Goal: Task Accomplishment & Management: Manage account settings

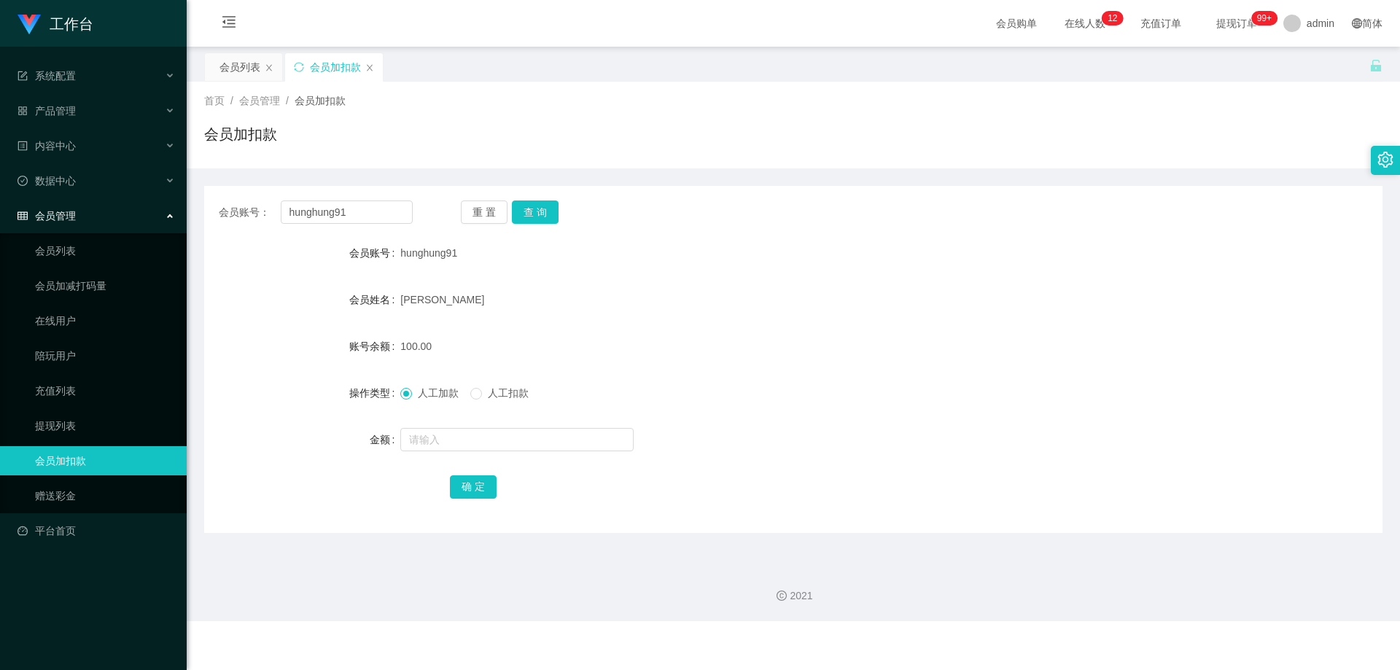
click at [228, 66] on div "会员列表" at bounding box center [240, 67] width 41 height 28
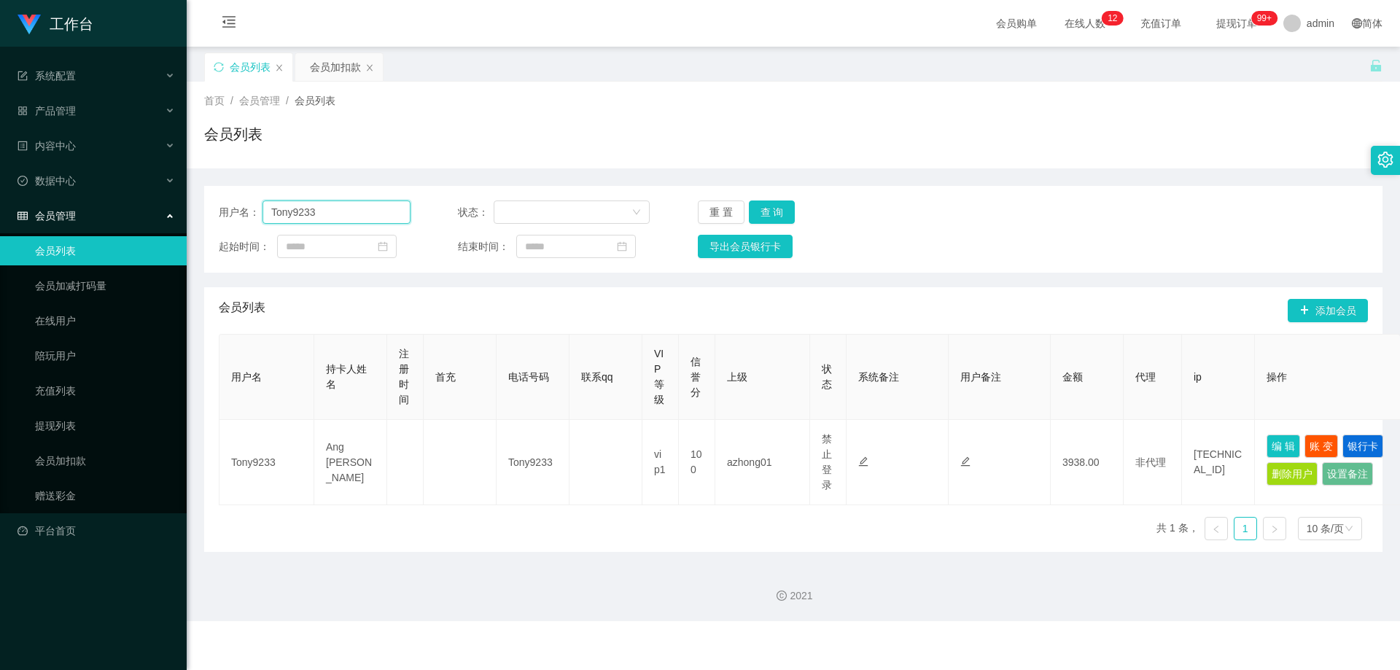
drag, startPoint x: 356, startPoint y: 214, endPoint x: 185, endPoint y: 217, distance: 170.7
click at [185, 217] on section "工作台 系统配置 产品管理 内容中心 数据中心 会员管理 会员列表 会员加减打码量 在线用户 陪玩用户 充值列表 提现列表 会员加扣款 赠送彩金 平台首页 保…" at bounding box center [700, 310] width 1400 height 621
paste input "84489034"
type input "84489034"
drag, startPoint x: 771, startPoint y: 214, endPoint x: 872, endPoint y: 278, distance: 120.0
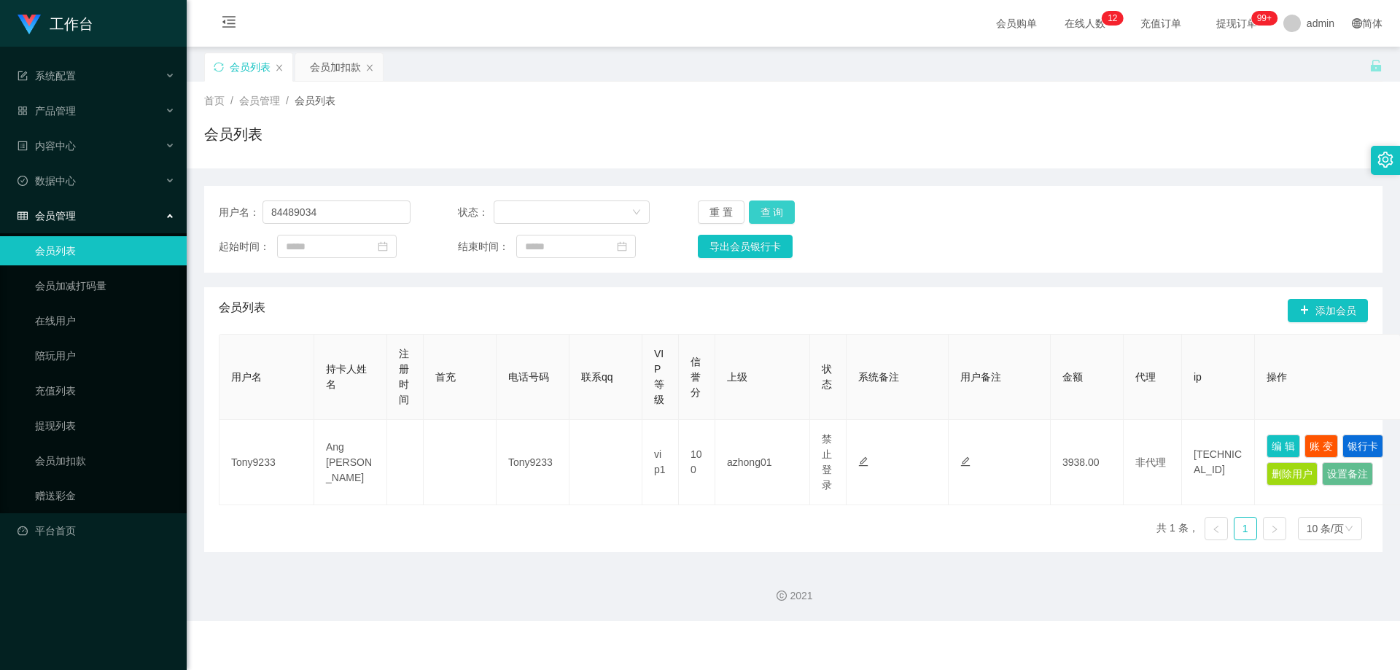
click at [771, 214] on button "查 询" at bounding box center [772, 212] width 47 height 23
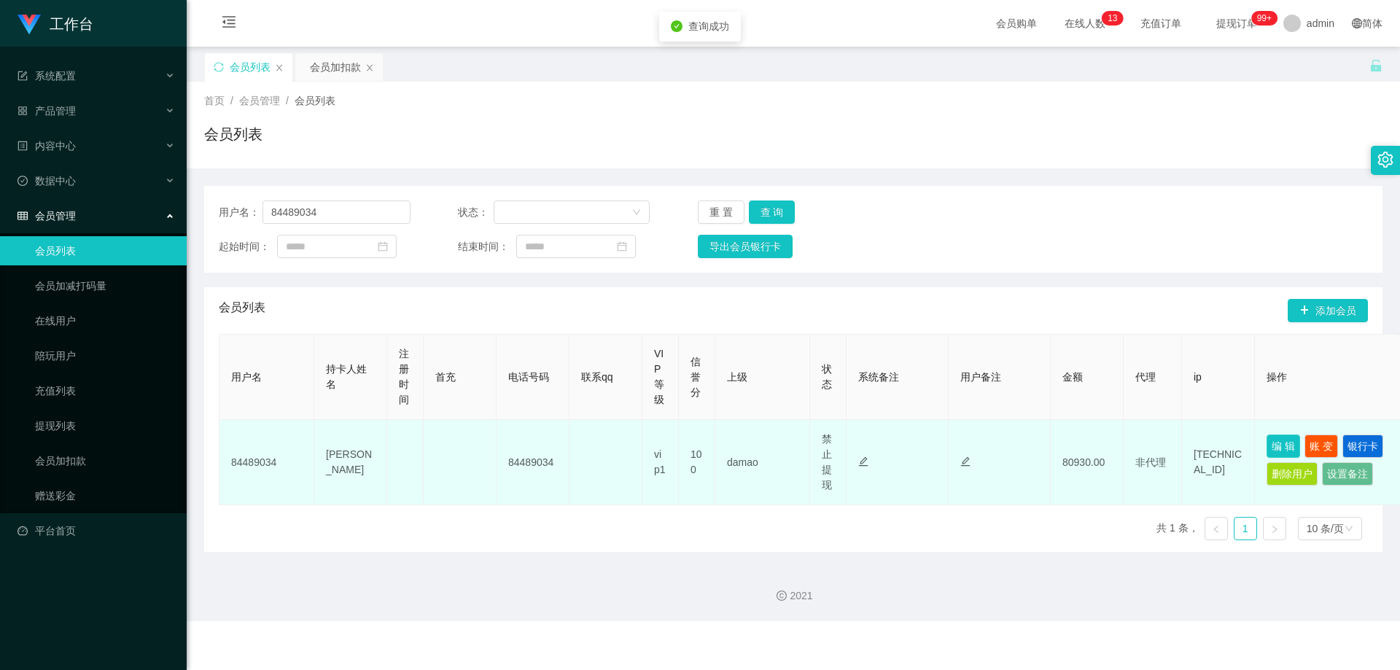
click at [1277, 446] on button "编 辑" at bounding box center [1284, 446] width 34 height 23
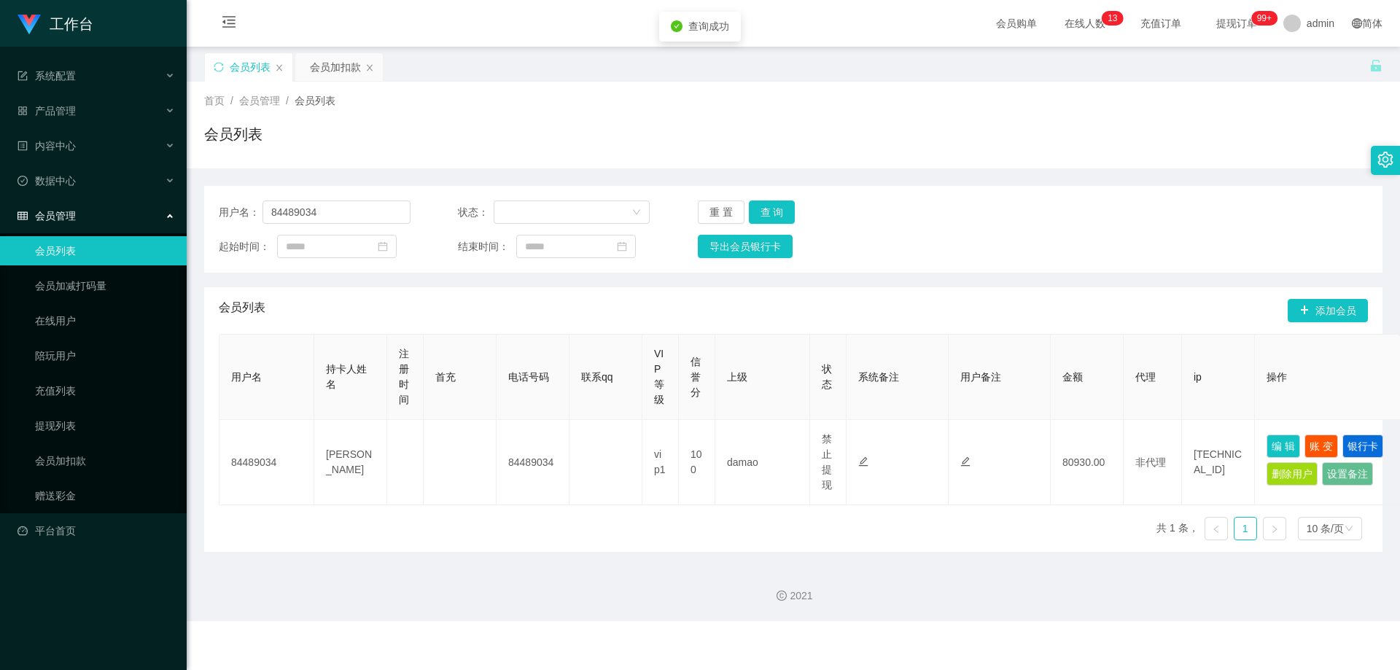
type input "84489034"
type input "[PERSON_NAME]"
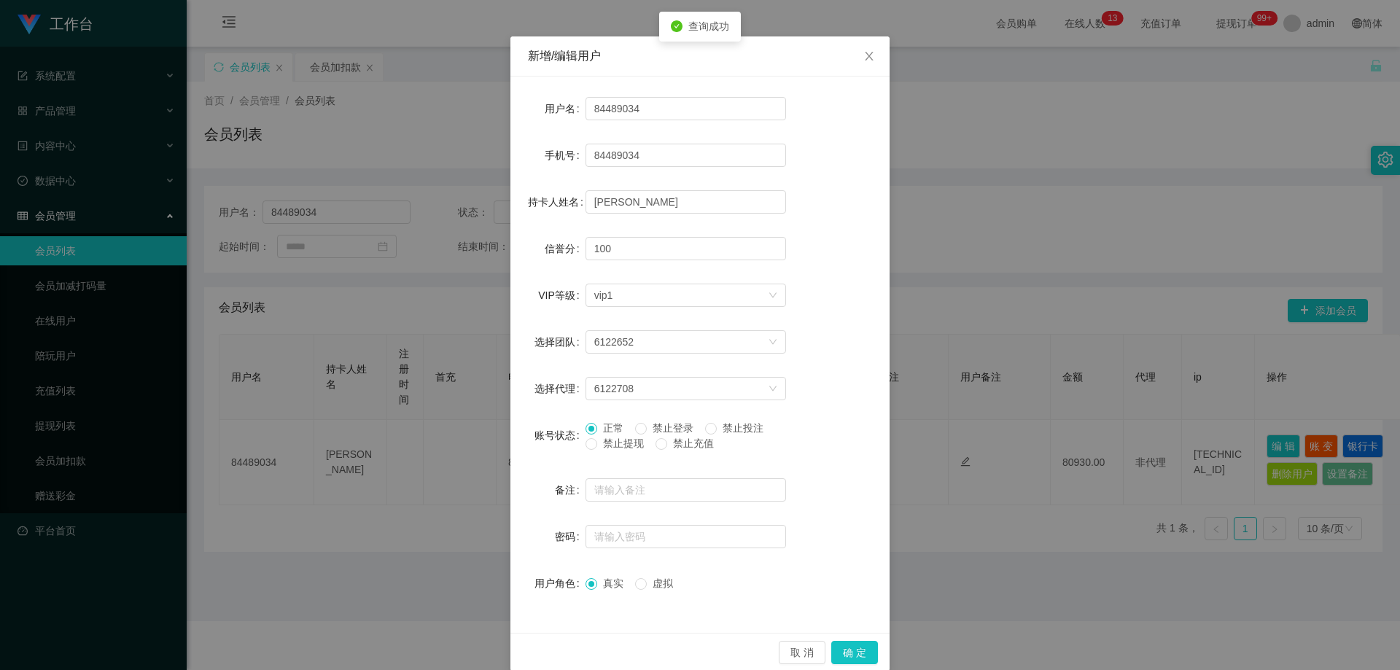
scroll to position [56, 0]
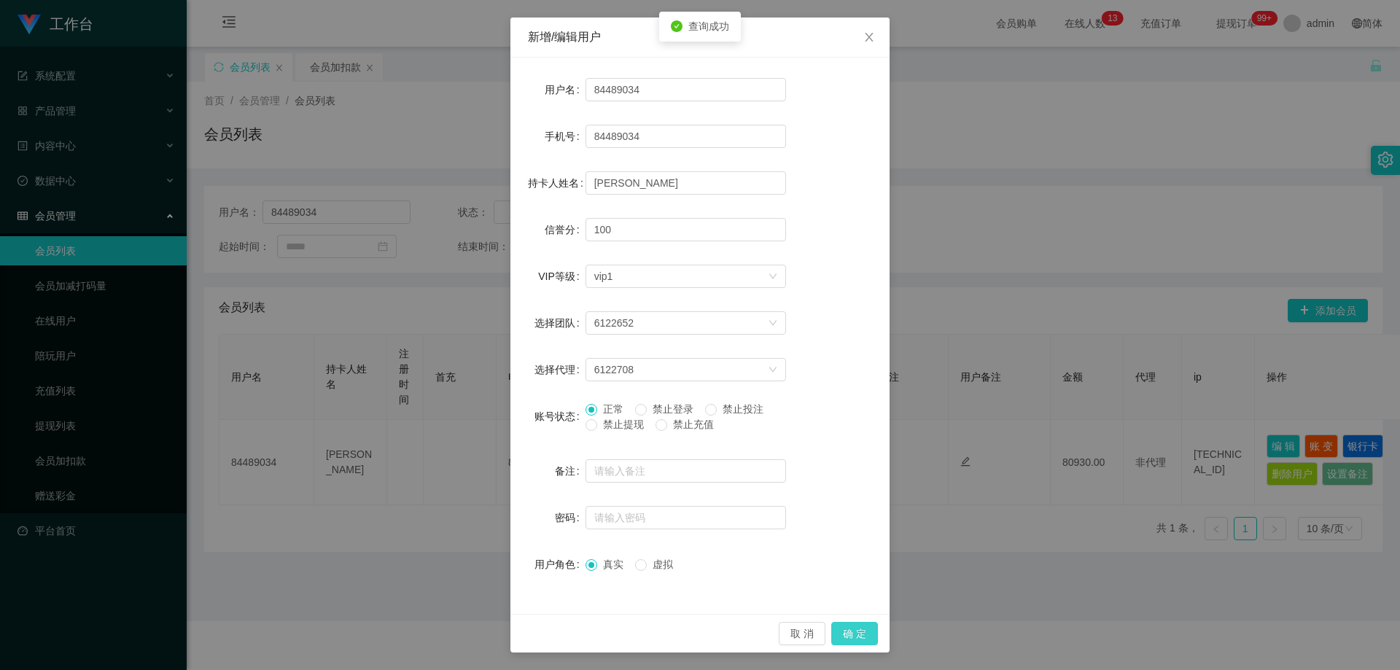
click at [846, 628] on button "确 定" at bounding box center [854, 633] width 47 height 23
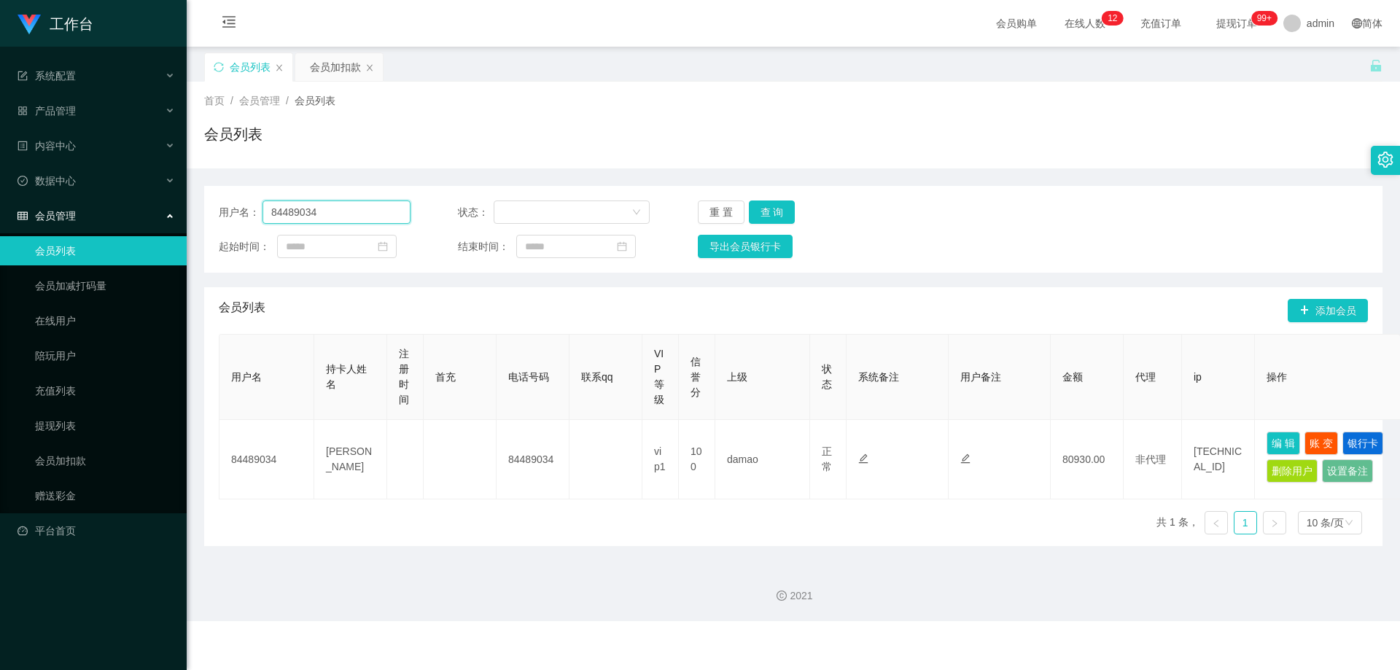
drag, startPoint x: 346, startPoint y: 222, endPoint x: 174, endPoint y: 230, distance: 173.1
click at [123, 220] on section "工作台 系统配置 产品管理 内容中心 数据中心 会员管理 会员列表 会员加减打码量 在线用户 陪玩用户 充值列表 提现列表 会员加扣款 赠送彩金 平台首页 保…" at bounding box center [700, 310] width 1400 height 621
paste input "huikin"
type input "huikin"
click at [763, 217] on button "查 询" at bounding box center [772, 212] width 47 height 23
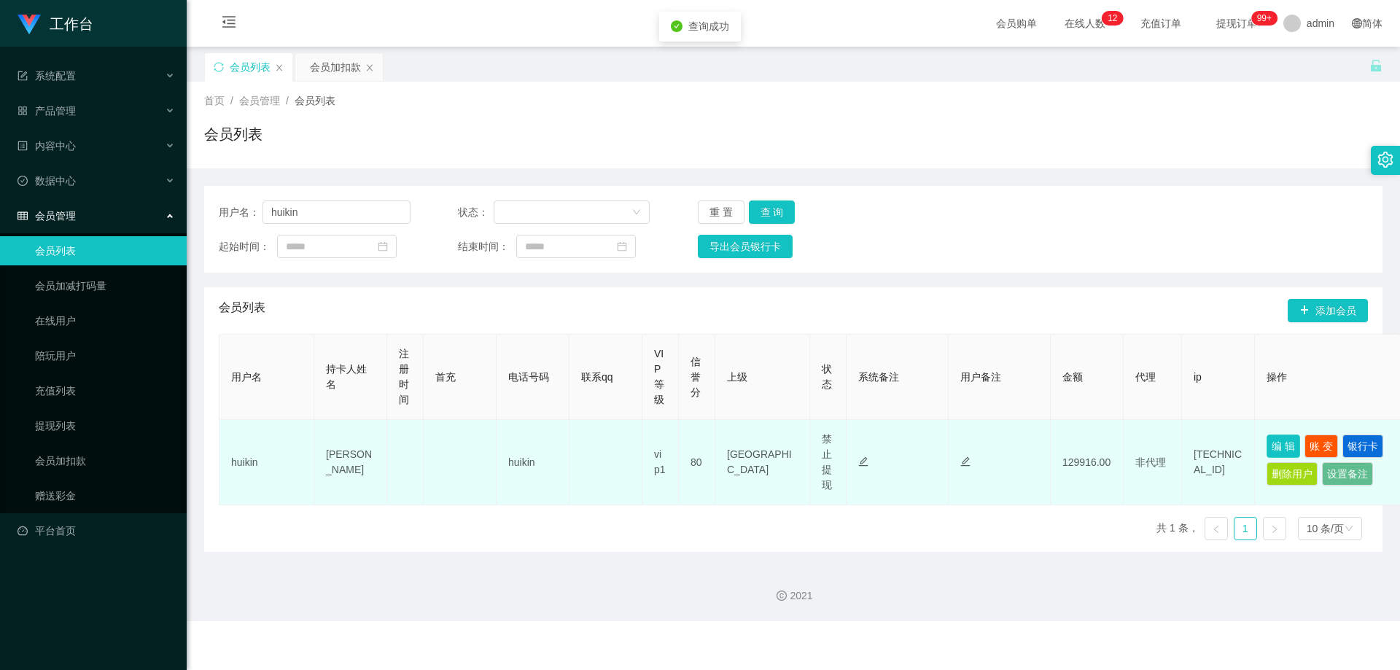
click at [1286, 451] on button "编 辑" at bounding box center [1284, 446] width 34 height 23
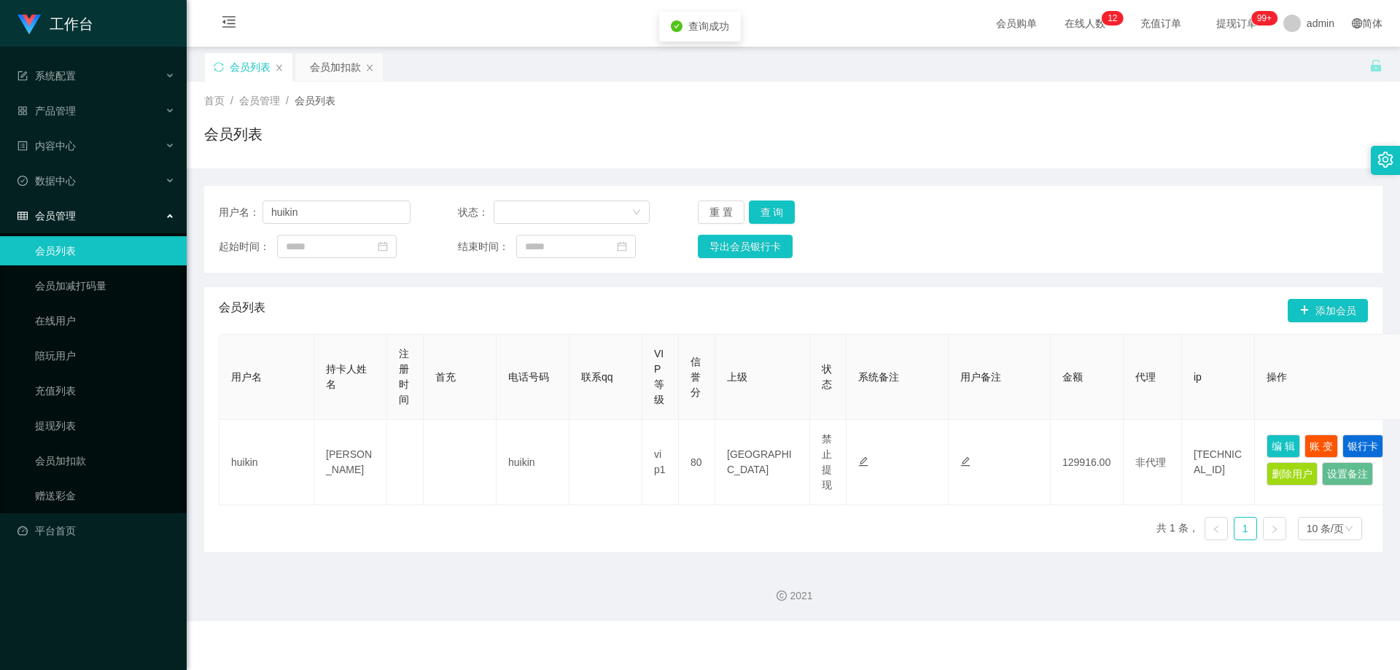
type input "huikin"
type input "[PERSON_NAME]"
type input "80"
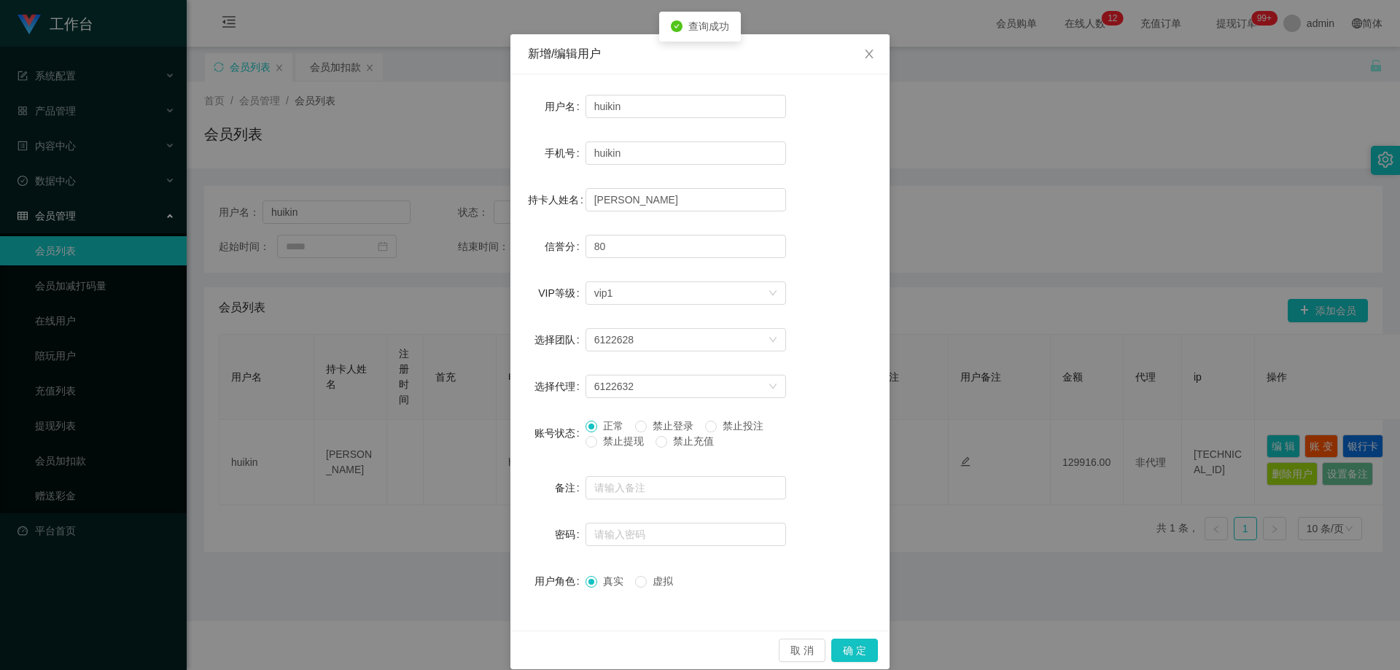
scroll to position [56, 0]
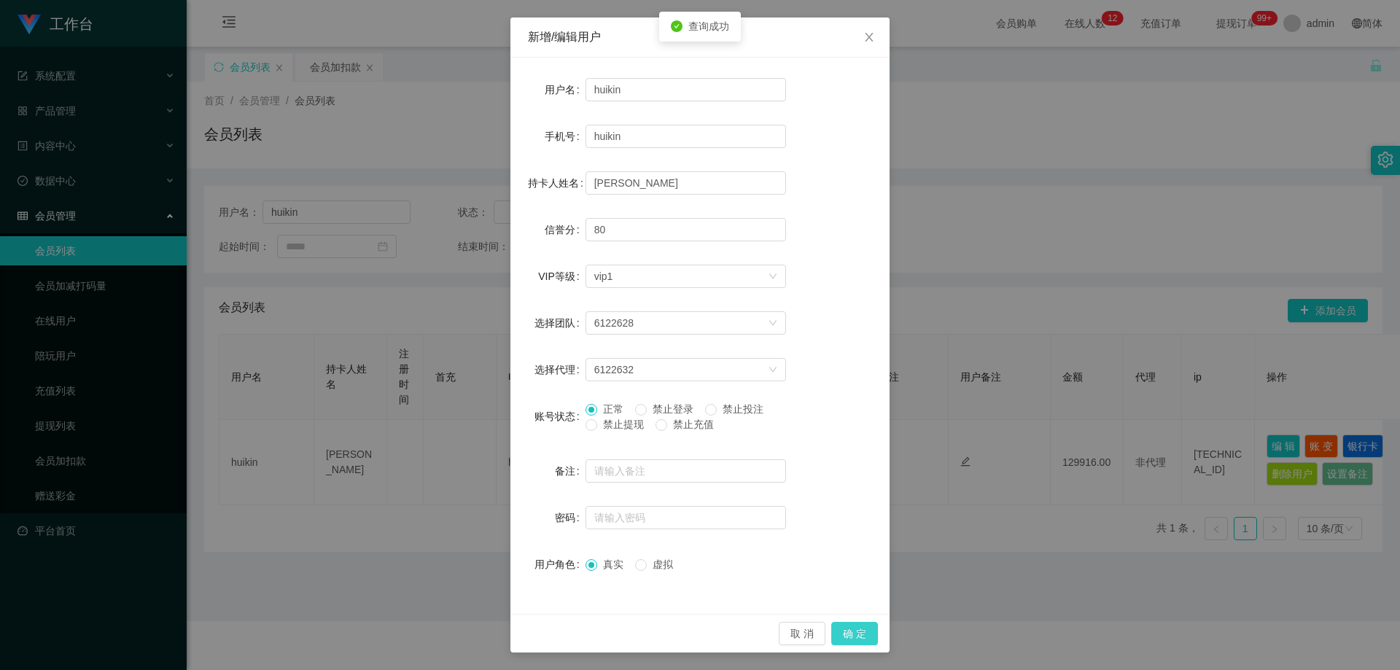
click at [847, 636] on button "确 定" at bounding box center [854, 633] width 47 height 23
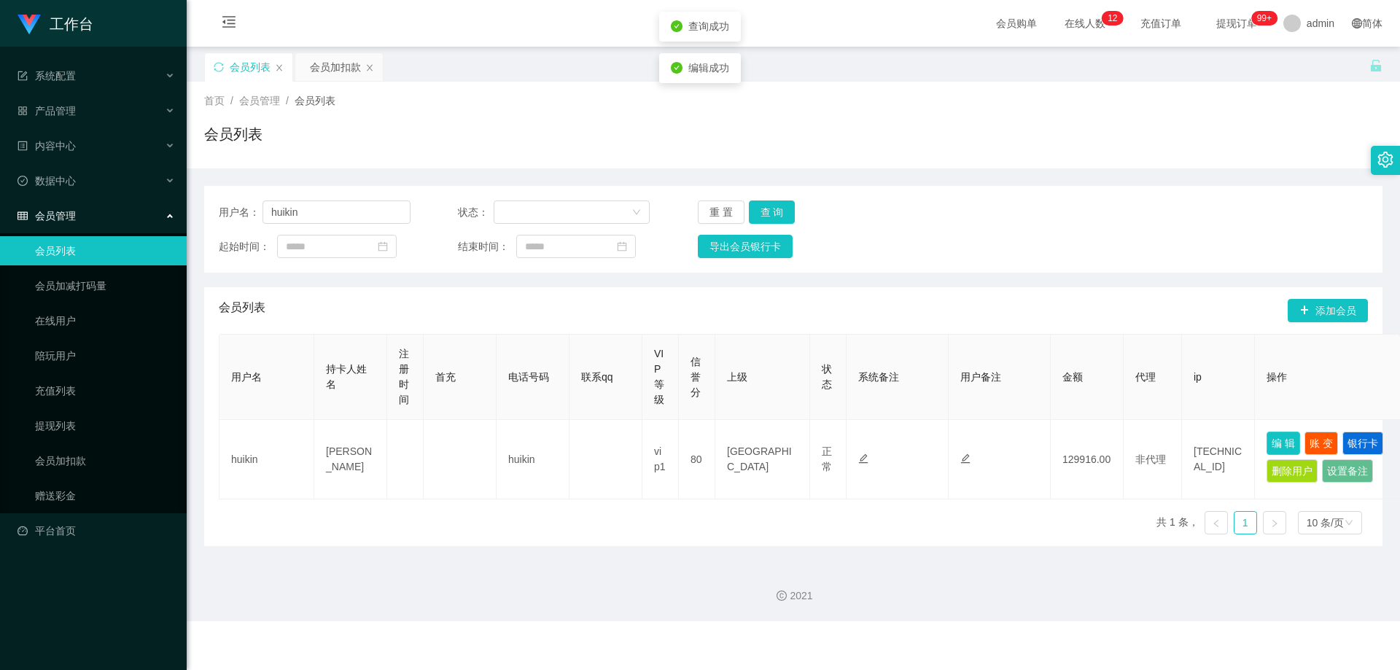
scroll to position [0, 0]
drag, startPoint x: 330, startPoint y: 212, endPoint x: 142, endPoint y: 227, distance: 188.7
click at [142, 227] on section "工作台 系统配置 产品管理 内容中心 数据中心 会员管理 会员列表 会员加减打码量 在线用户 陪玩用户 充值列表 提现列表 会员加扣款 赠送彩金 平台首页 保…" at bounding box center [700, 310] width 1400 height 621
paste input "Teoeuaik"
type input "Teoeuaik"
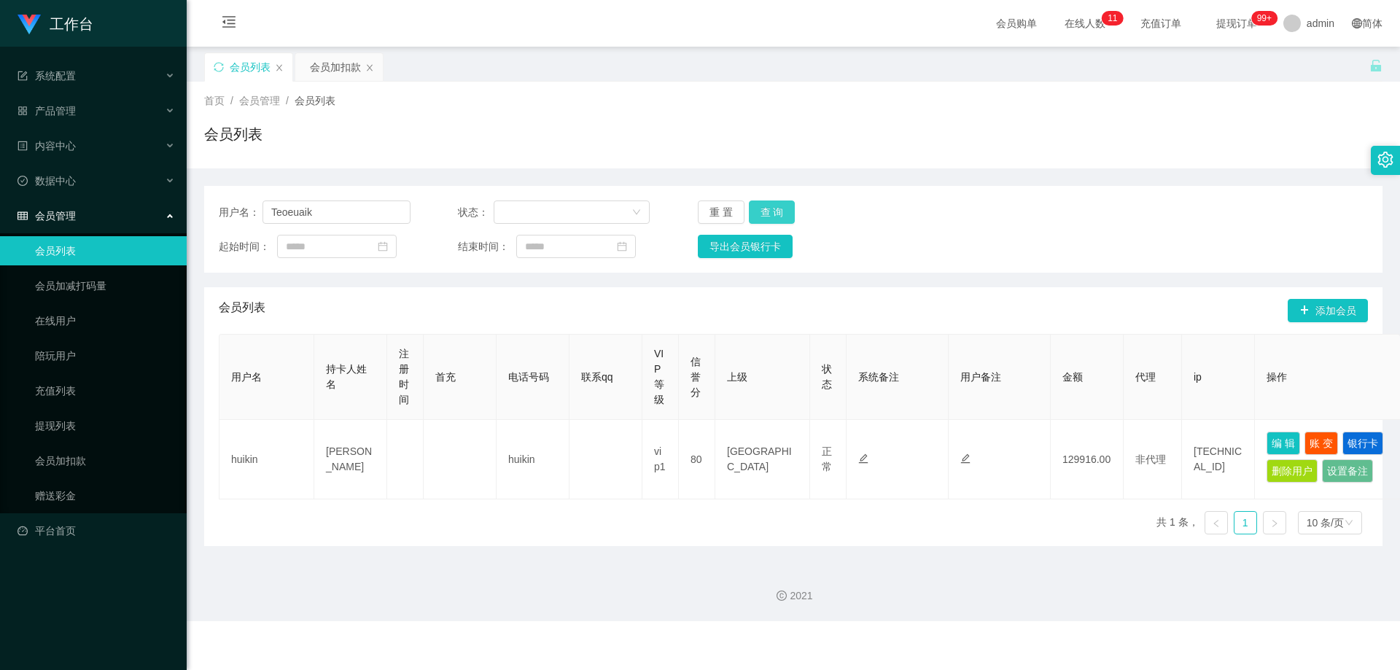
click at [773, 205] on button "查 询" at bounding box center [772, 212] width 47 height 23
drag, startPoint x: 1269, startPoint y: 440, endPoint x: 1240, endPoint y: 445, distance: 29.6
click at [1270, 439] on button "编 辑" at bounding box center [1284, 446] width 34 height 23
type input "Teoeuaik"
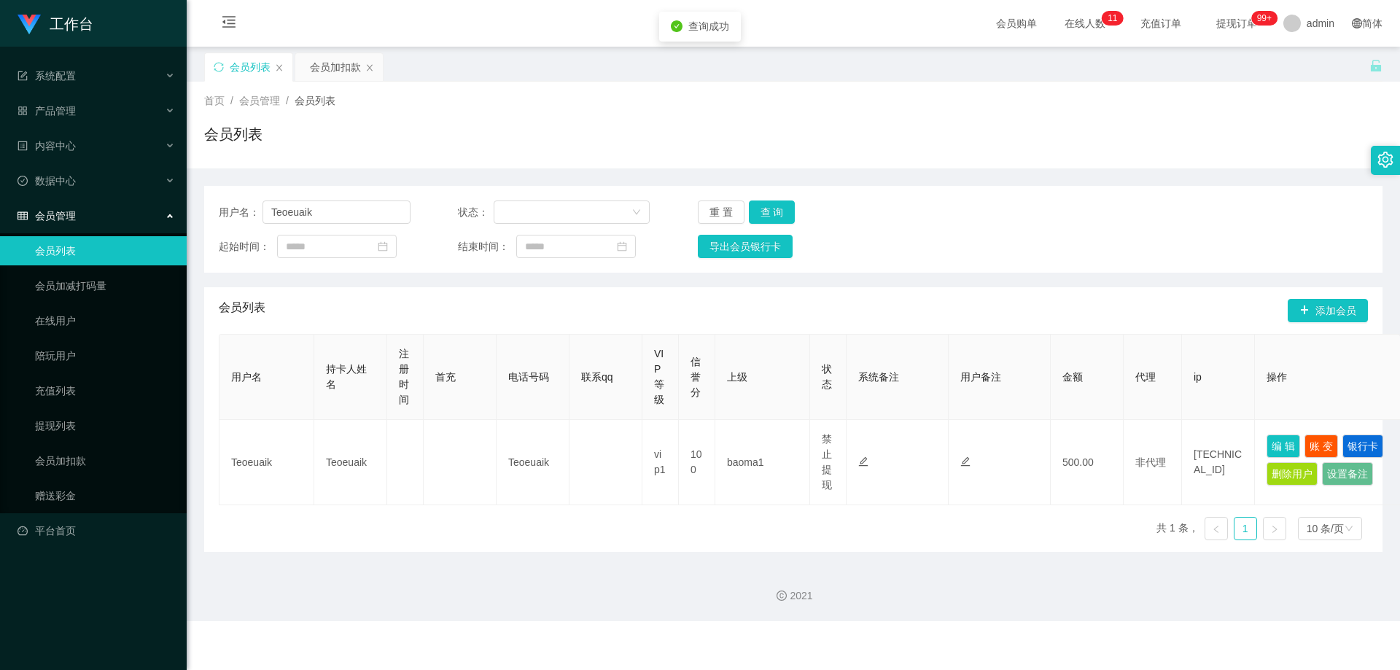
type input "Teoeuaik"
type input "100"
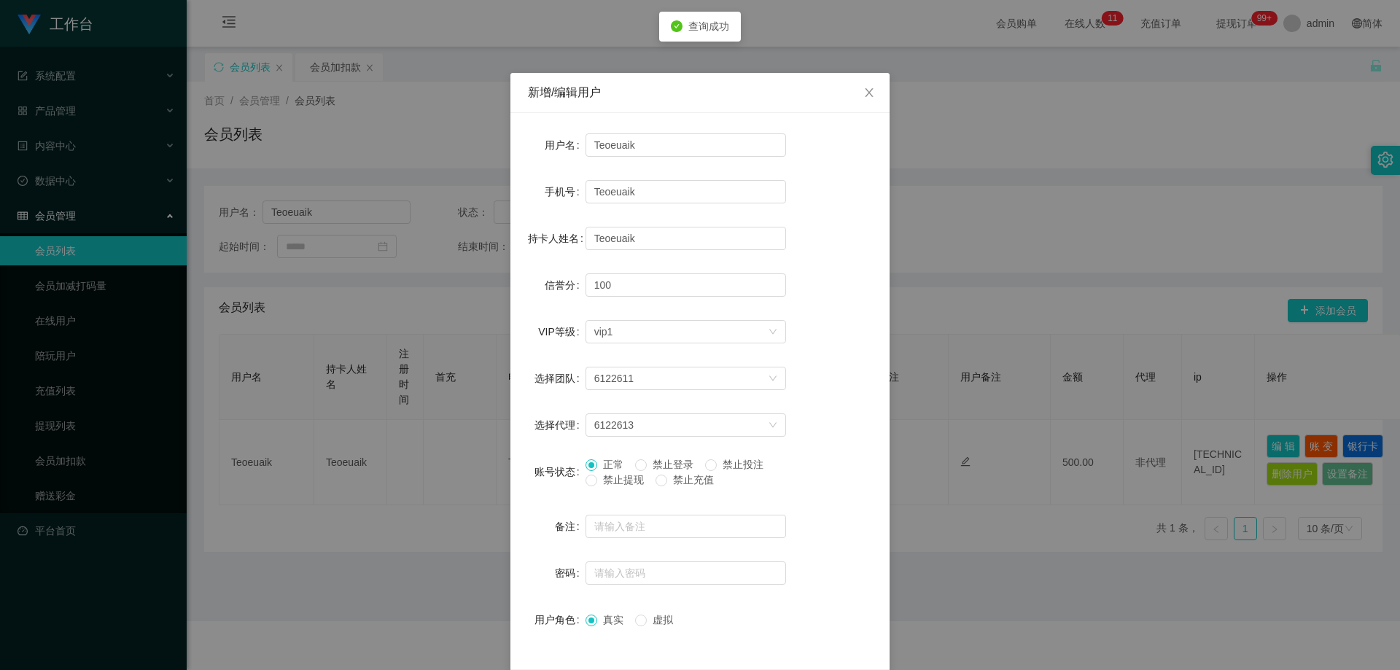
click at [626, 489] on div "正常 禁止登录 禁止投注 禁止提现 禁止充值" at bounding box center [686, 475] width 201 height 37
click at [625, 482] on span "禁止提现" at bounding box center [623, 480] width 53 height 12
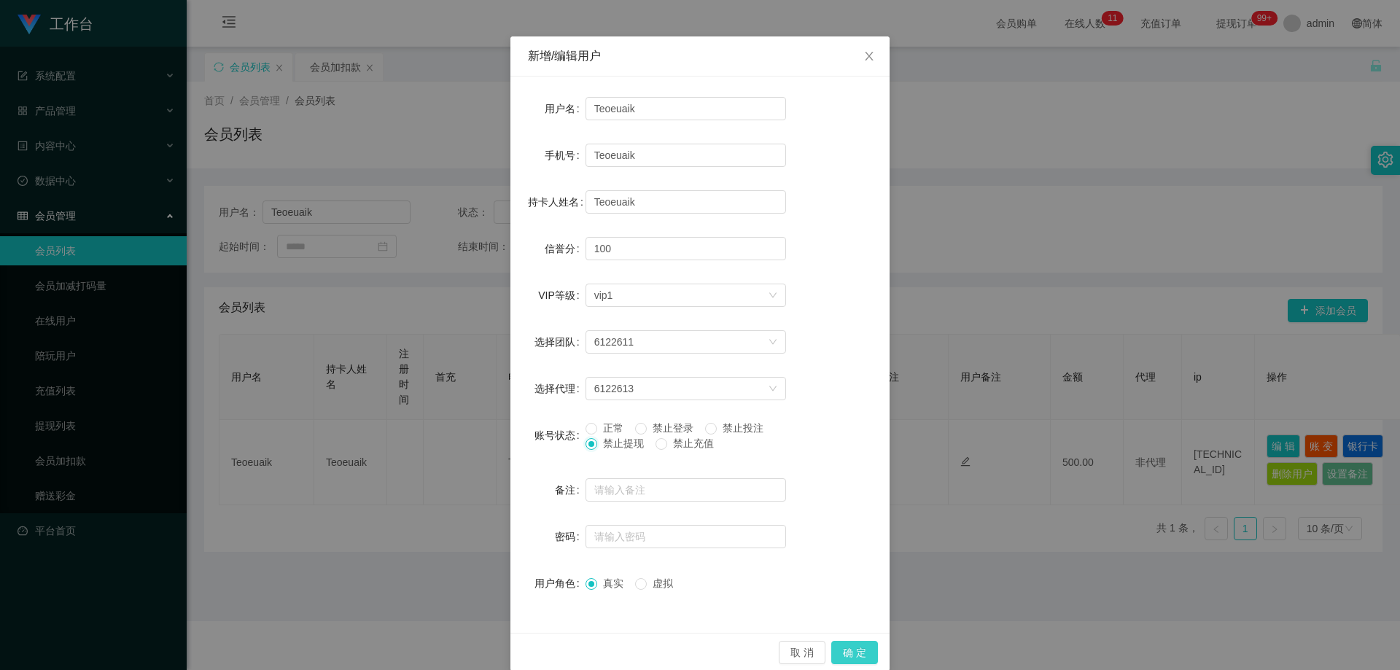
scroll to position [56, 0]
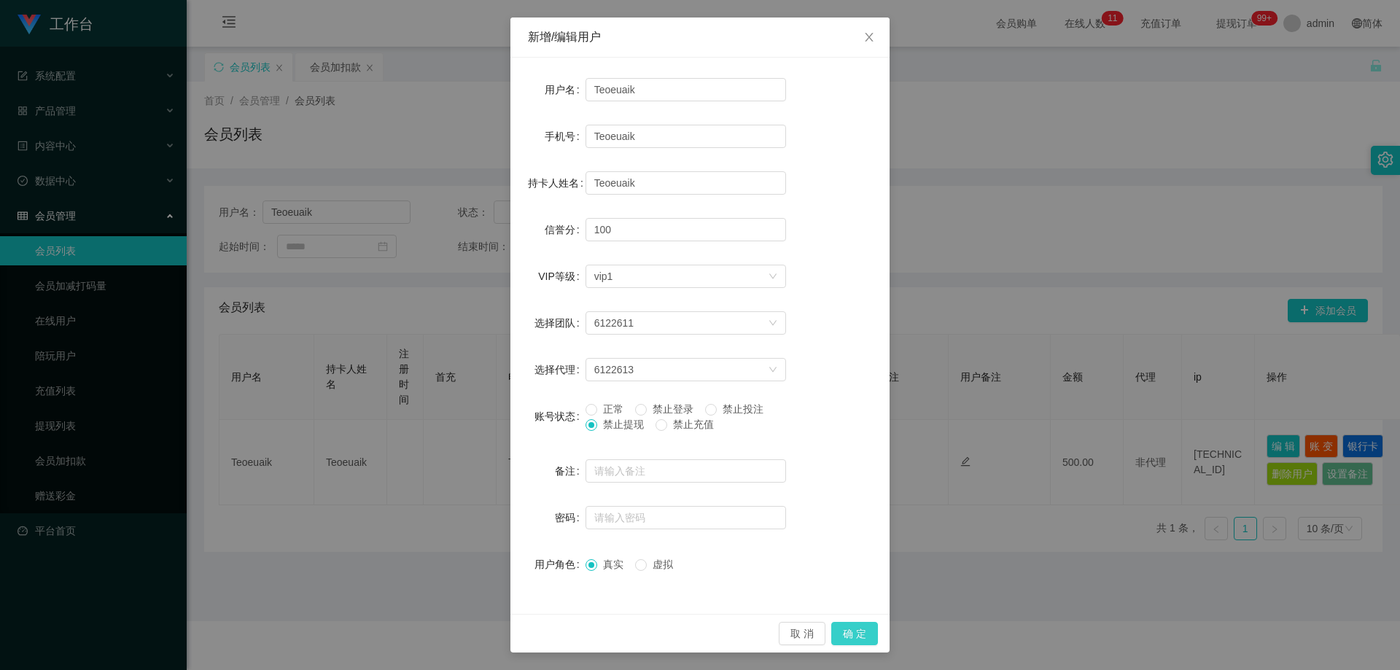
click at [862, 638] on button "确 定" at bounding box center [854, 633] width 47 height 23
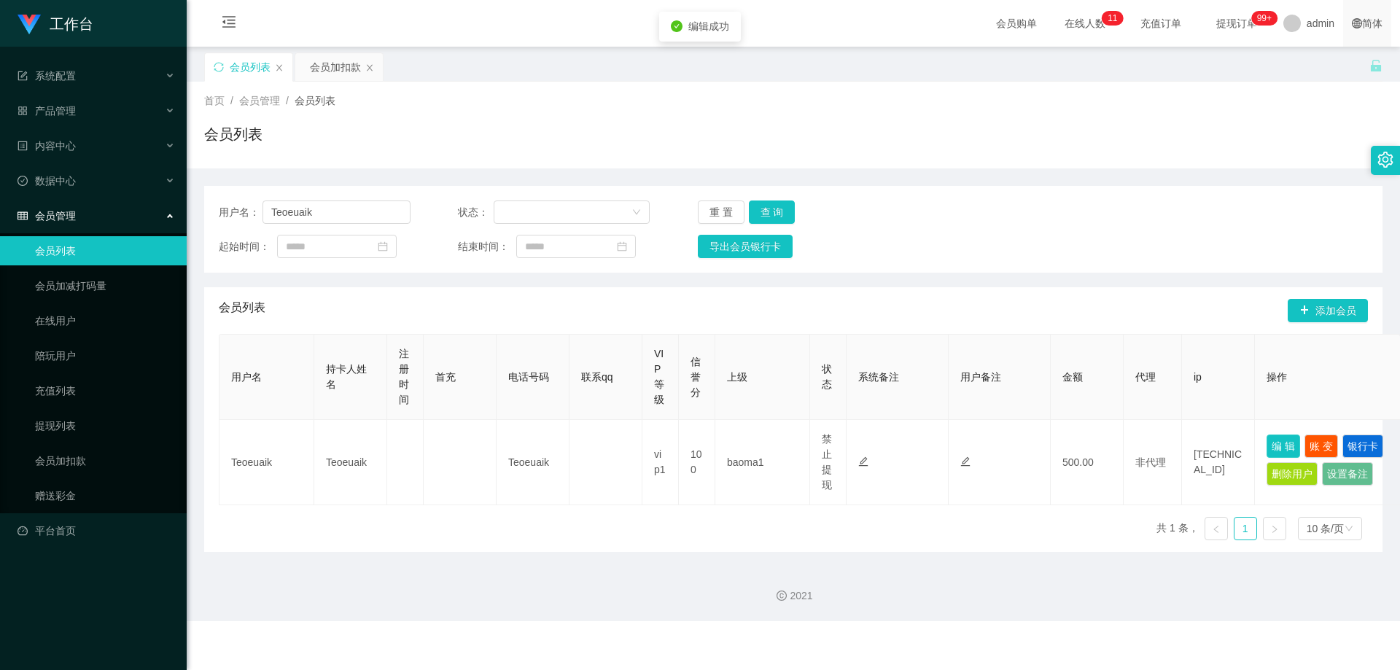
scroll to position [0, 0]
drag, startPoint x: 69, startPoint y: 222, endPoint x: 319, endPoint y: 230, distance: 249.5
click at [67, 225] on section "工作台 系统配置 产品管理 内容中心 数据中心 会员管理 会员列表 会员加减打码量 在线用户 陪玩用户 充值列表 提现列表 会员加扣款 赠送彩金 平台首页 保…" at bounding box center [700, 310] width 1400 height 621
paste input "86222573"
type input "86222573"
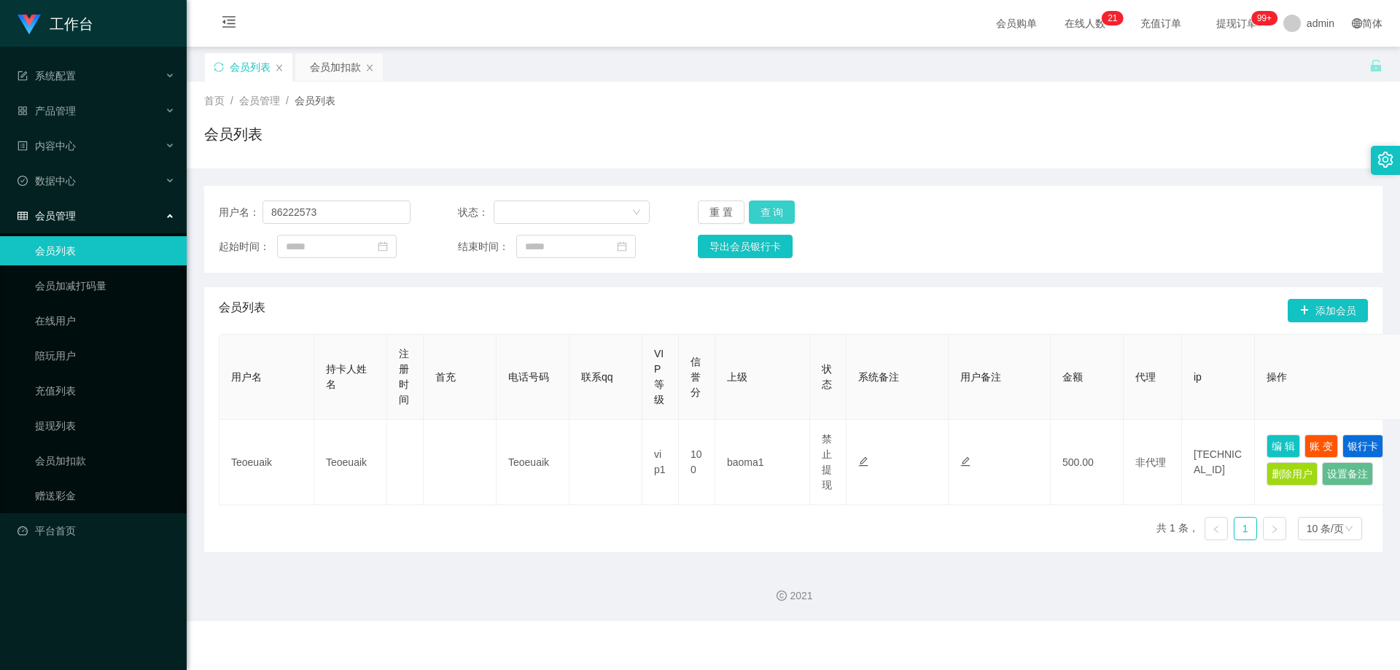
drag, startPoint x: 778, startPoint y: 206, endPoint x: 790, endPoint y: 229, distance: 26.1
click at [777, 206] on button "查 询" at bounding box center [772, 212] width 47 height 23
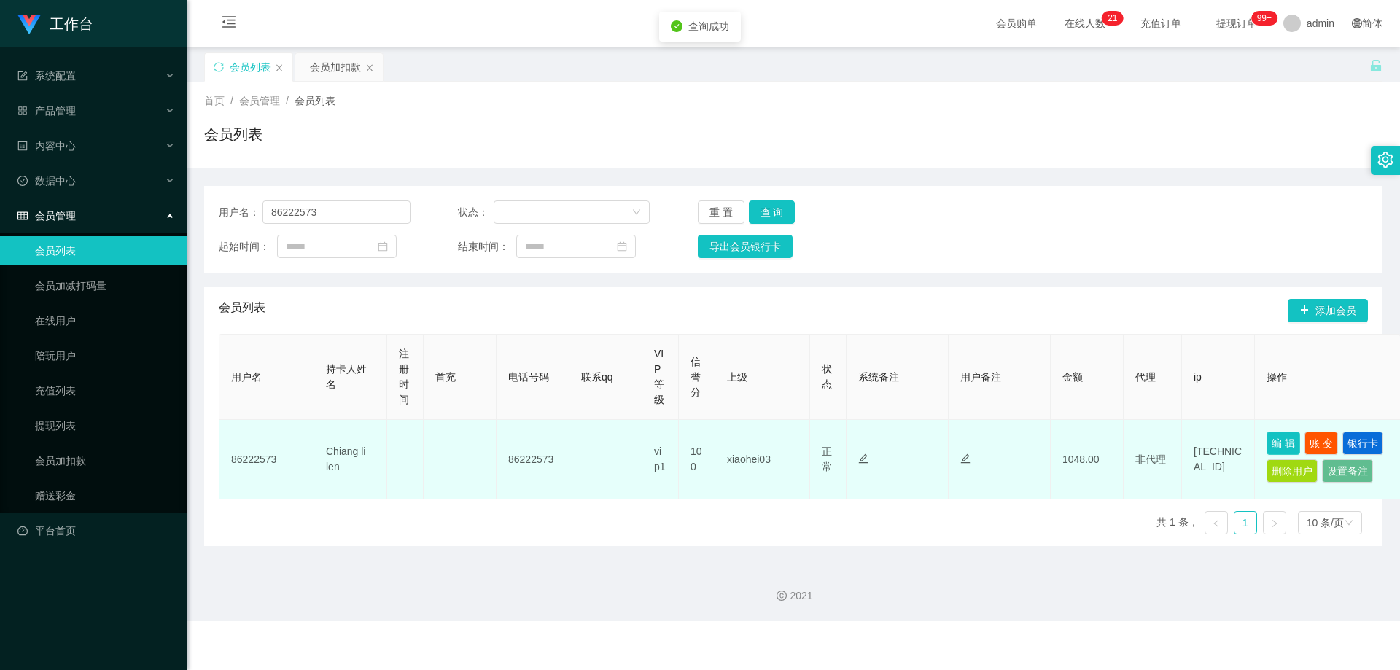
click at [1273, 442] on button "编 辑" at bounding box center [1284, 443] width 34 height 23
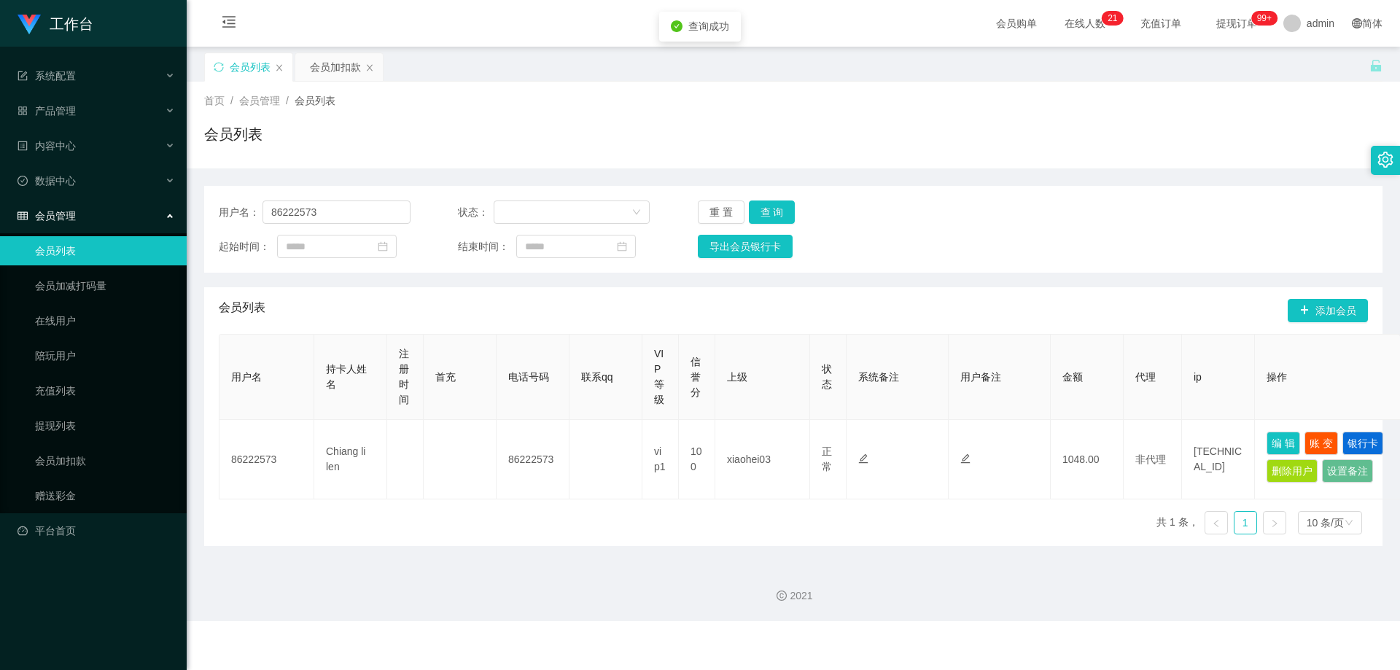
type input "86222573"
type input "Chiang li len"
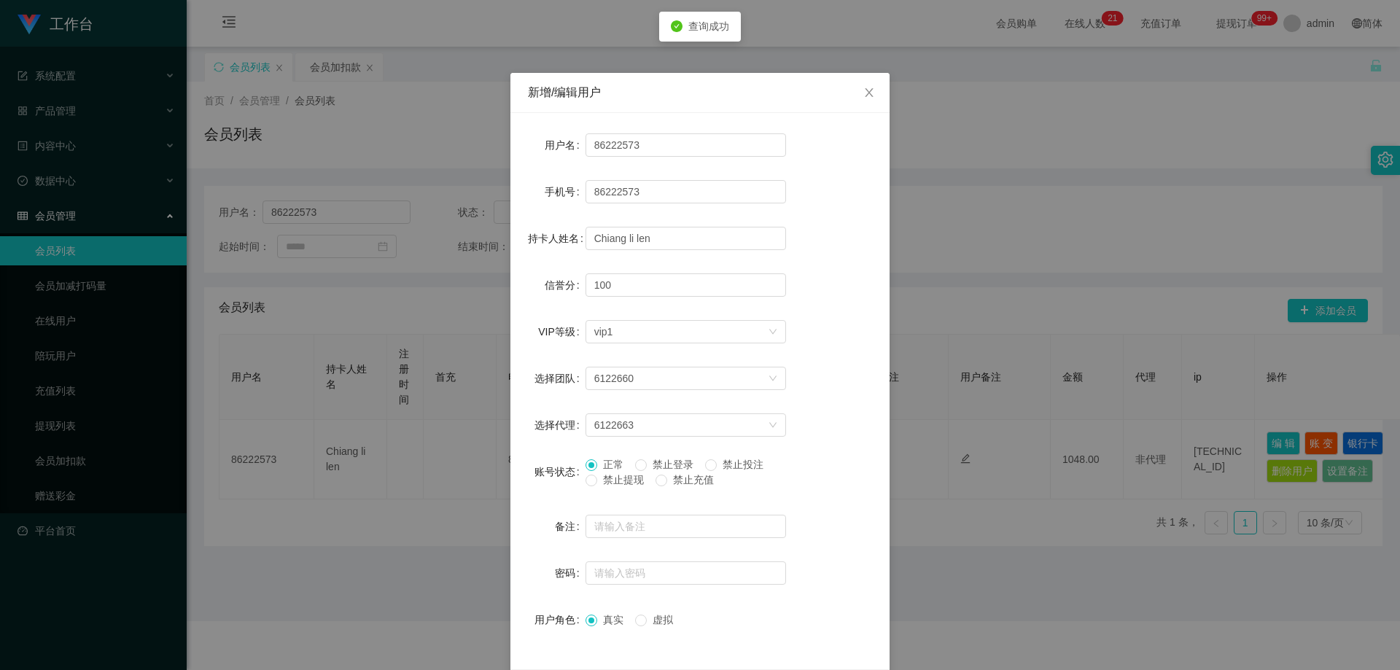
scroll to position [56, 0]
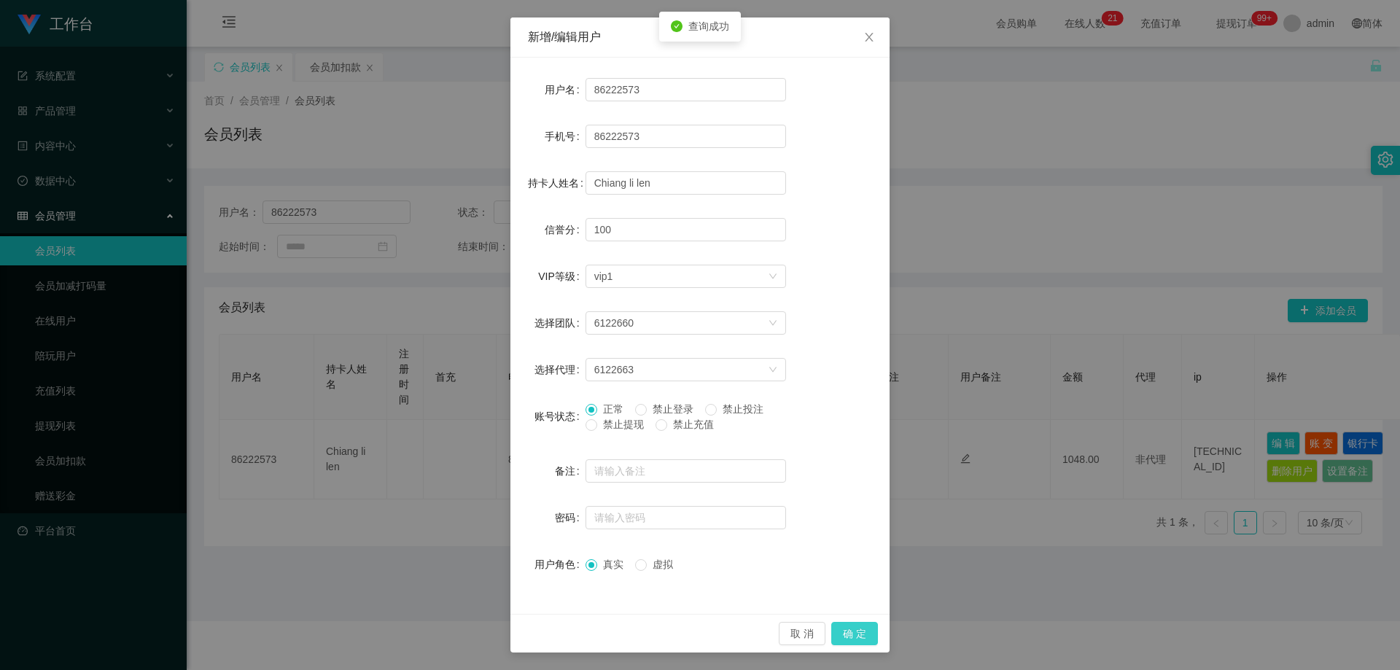
drag, startPoint x: 862, startPoint y: 625, endPoint x: 882, endPoint y: 574, distance: 55.0
click at [862, 626] on button "确 定" at bounding box center [854, 633] width 47 height 23
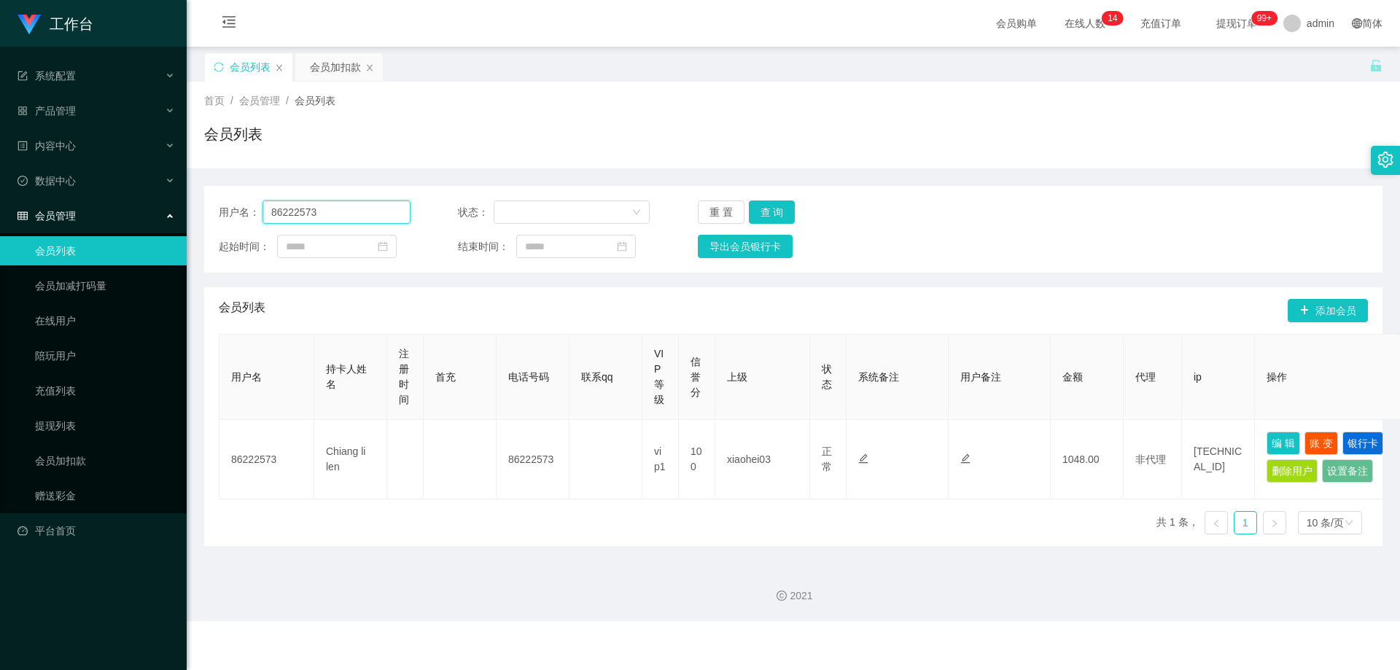
drag, startPoint x: 373, startPoint y: 205, endPoint x: 132, endPoint y: 213, distance: 240.8
click at [130, 212] on section "工作台 系统配置 产品管理 内容中心 数据中心 会员管理 会员列表 会员加减打码量 在线用户 陪玩用户 充值列表 提现列表 会员加扣款 赠送彩金 平台首页 保…" at bounding box center [700, 310] width 1400 height 621
paste input "91470042"
type input "91470042"
click at [777, 209] on button "查 询" at bounding box center [772, 212] width 47 height 23
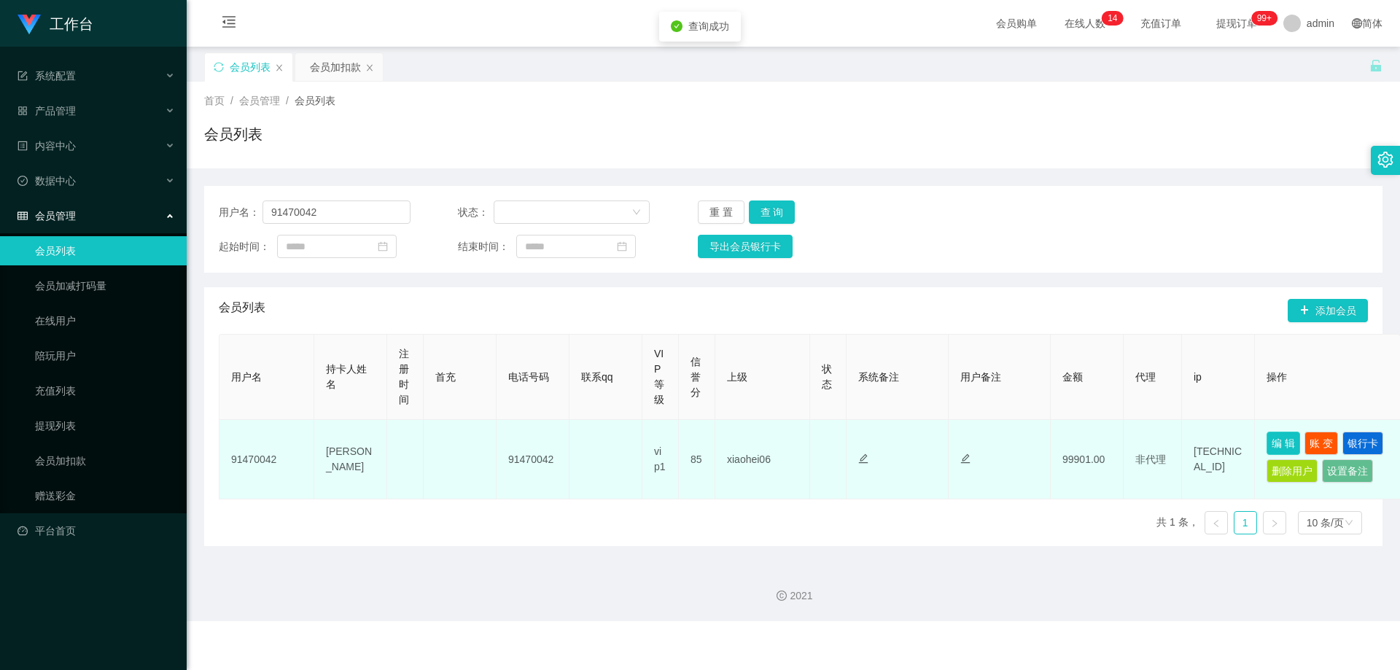
click at [1289, 442] on button "编 辑" at bounding box center [1284, 443] width 34 height 23
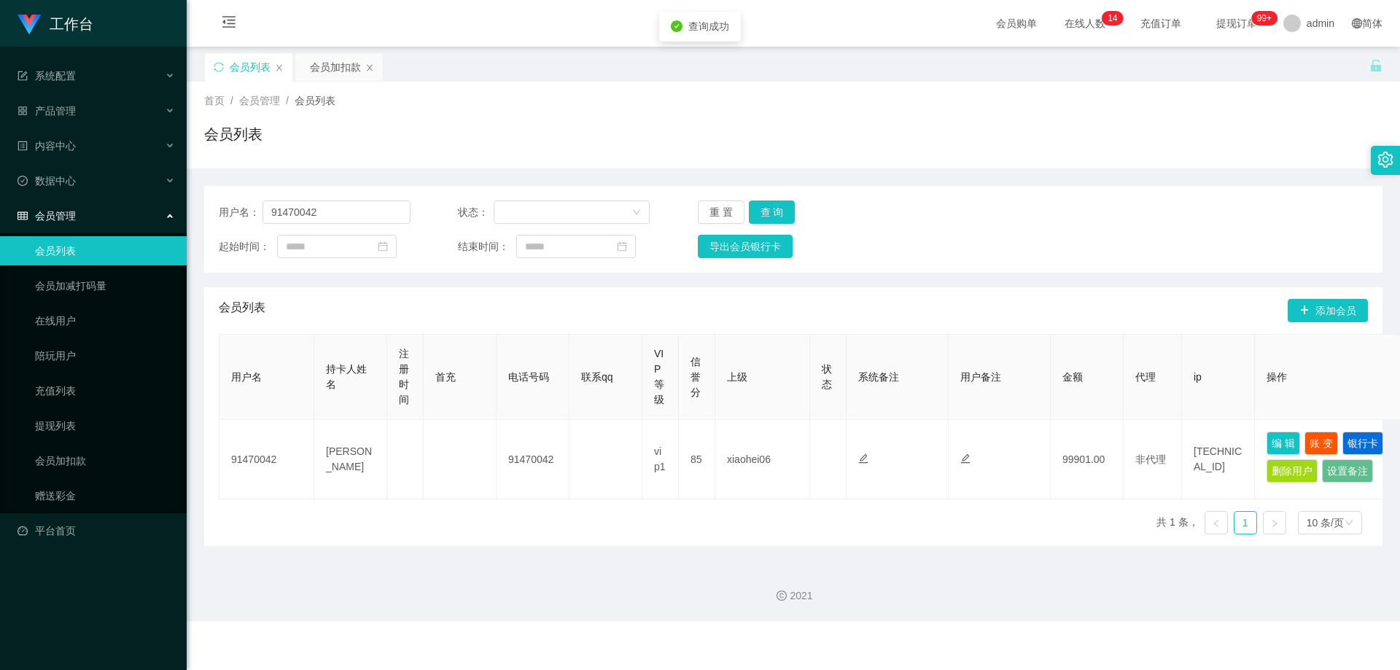
type input "91470042"
type input "[PERSON_NAME]"
type input "85"
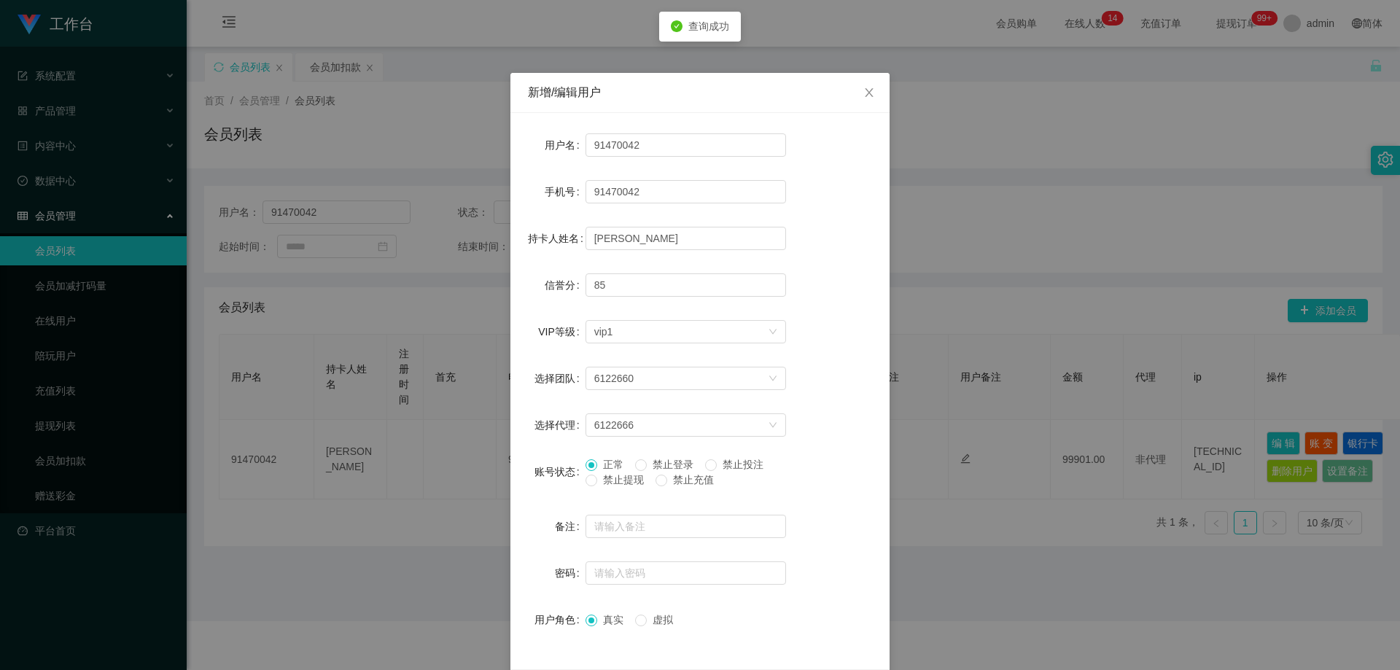
click at [614, 481] on span "禁止提现" at bounding box center [623, 480] width 53 height 12
click at [667, 465] on span "禁止登录" at bounding box center [673, 465] width 53 height 12
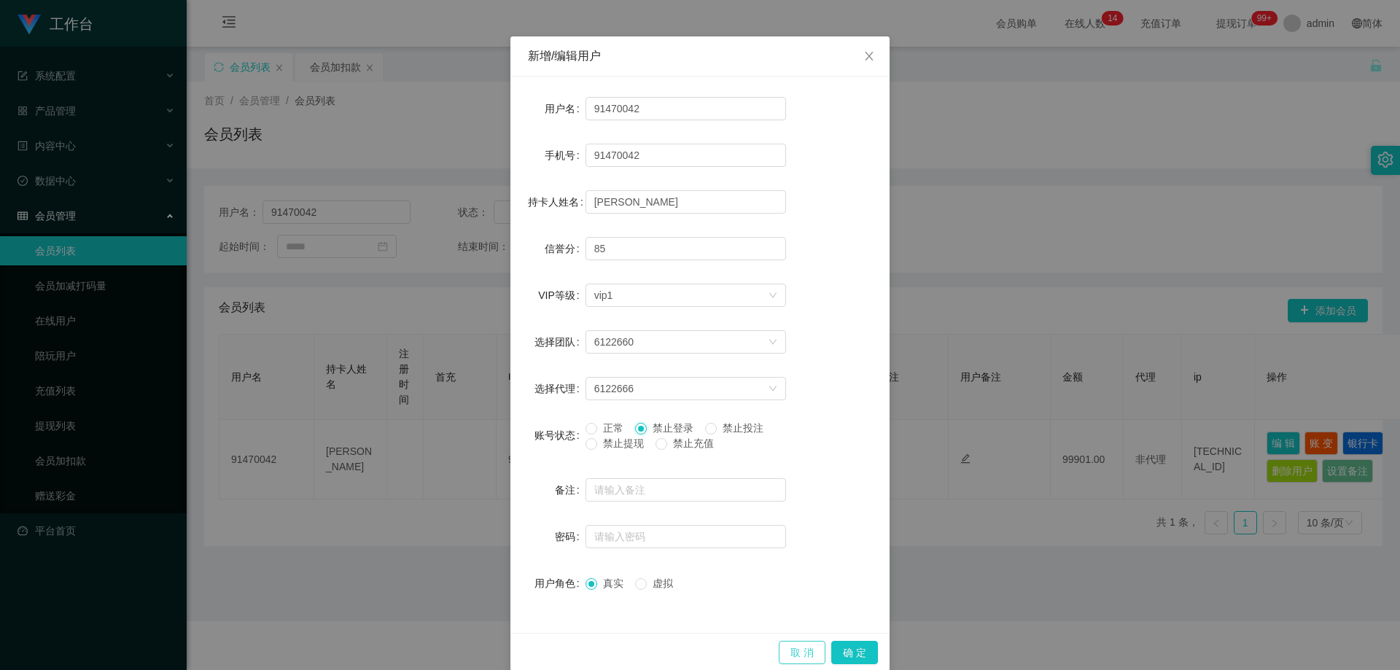
scroll to position [56, 0]
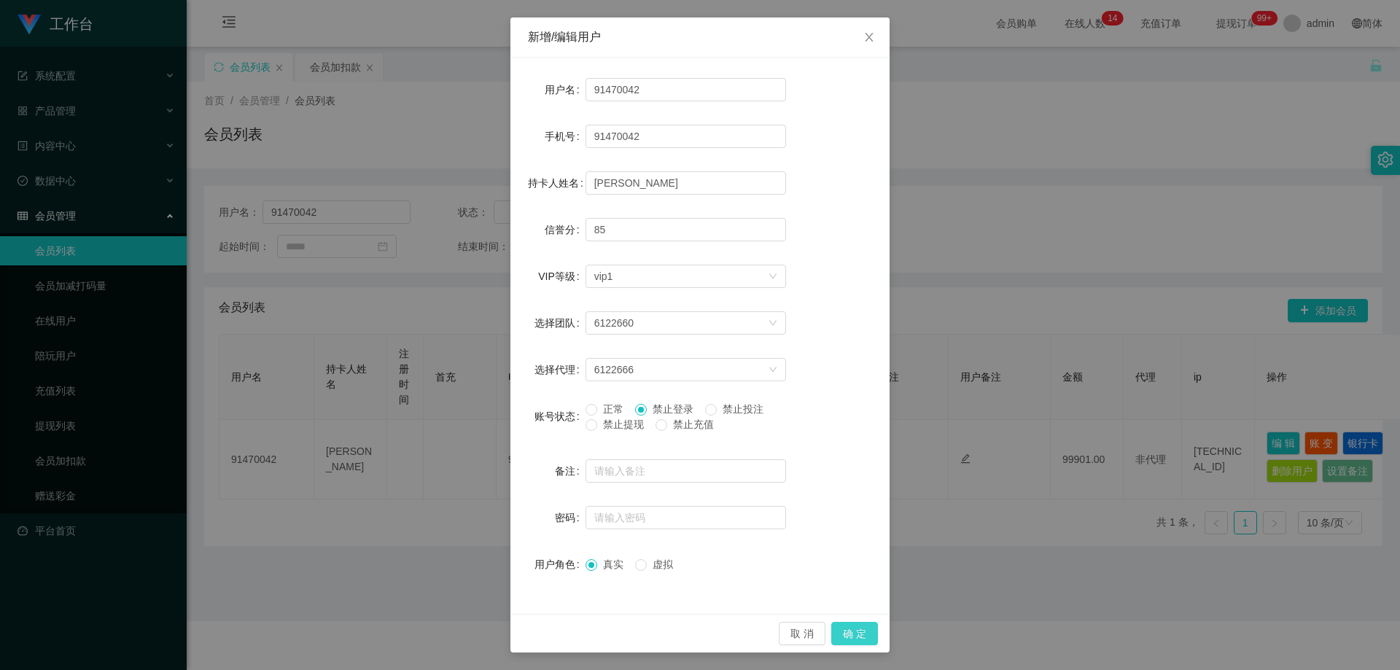
click at [842, 631] on button "确 定" at bounding box center [854, 633] width 47 height 23
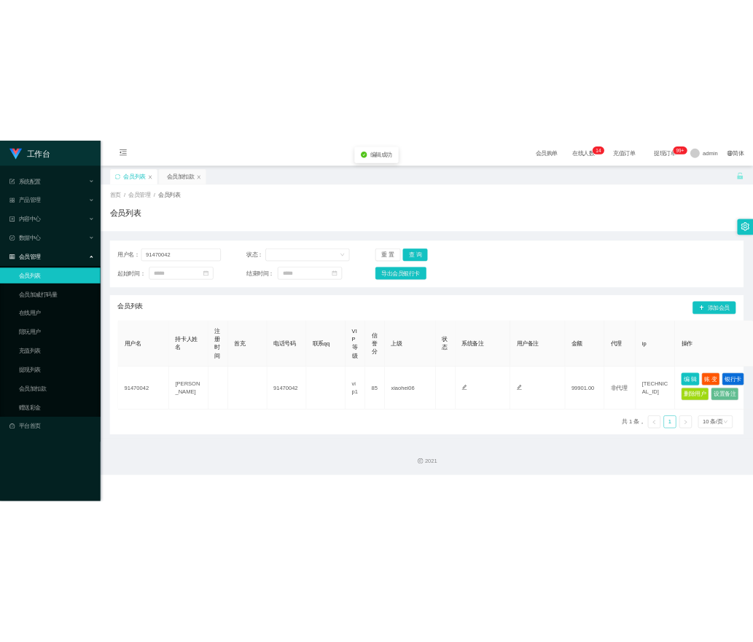
scroll to position [0, 0]
